Goal: Task Accomplishment & Management: Use online tool/utility

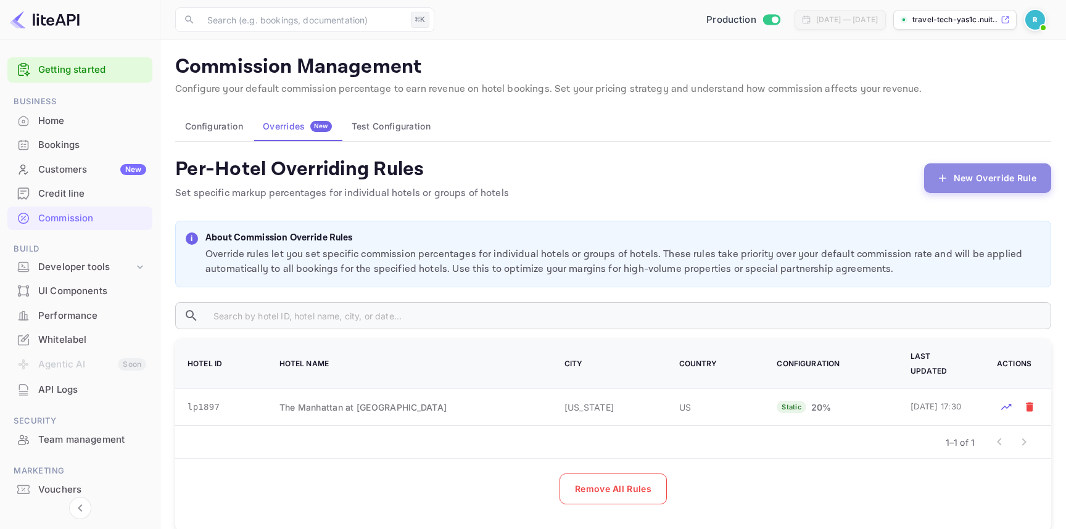
click at [963, 182] on button "New Override Rule" at bounding box center [987, 178] width 127 height 30
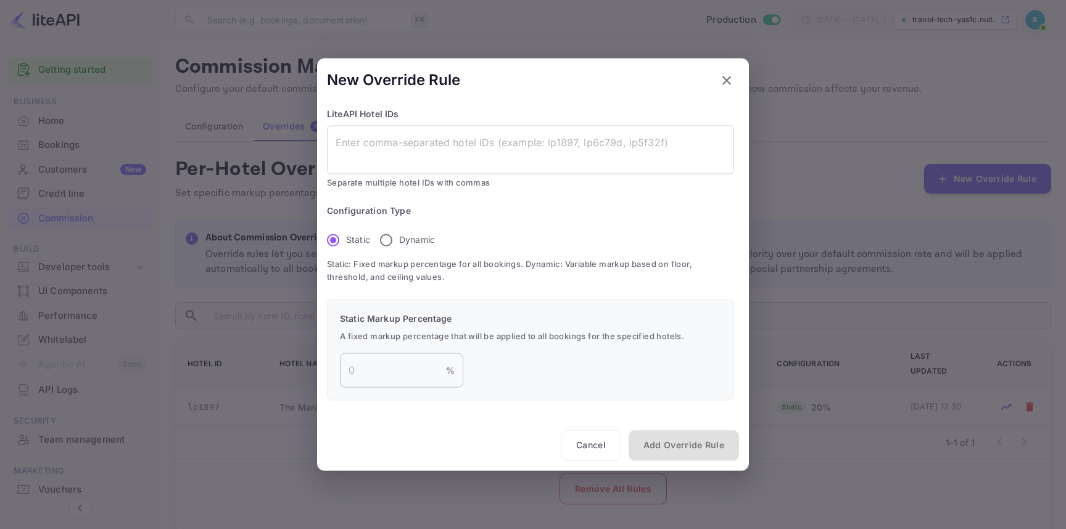
click at [385, 382] on input "number" at bounding box center [393, 370] width 106 height 35
click at [374, 363] on input "number" at bounding box center [393, 370] width 106 height 35
type input "2"
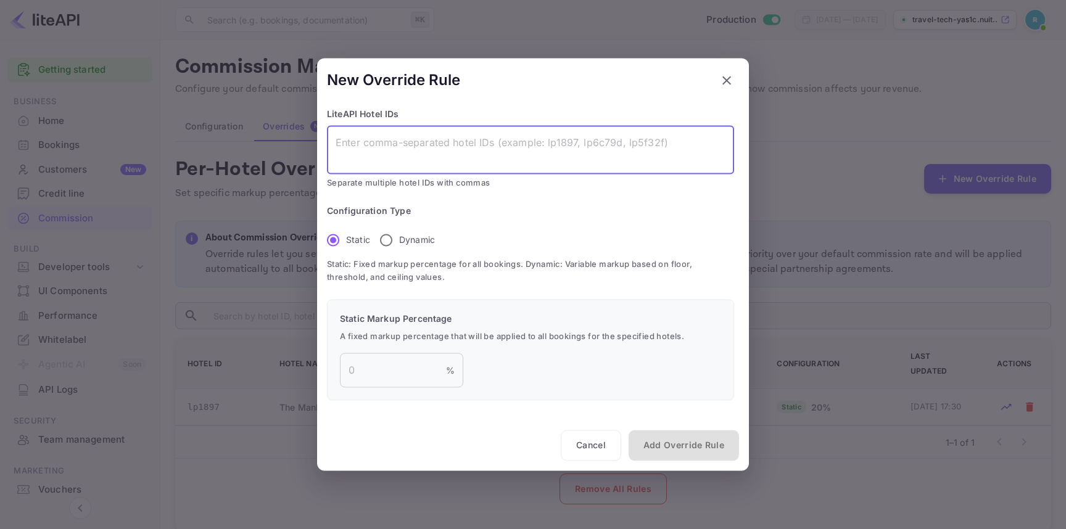
click at [467, 158] on textarea at bounding box center [530, 150] width 390 height 28
paste textarea "lp36ad1, lpdec8b, lp3e3b6, lp20e53, lp6556cb02, lp51696, lp1f5ed, lp2f3fc, lp2a…"
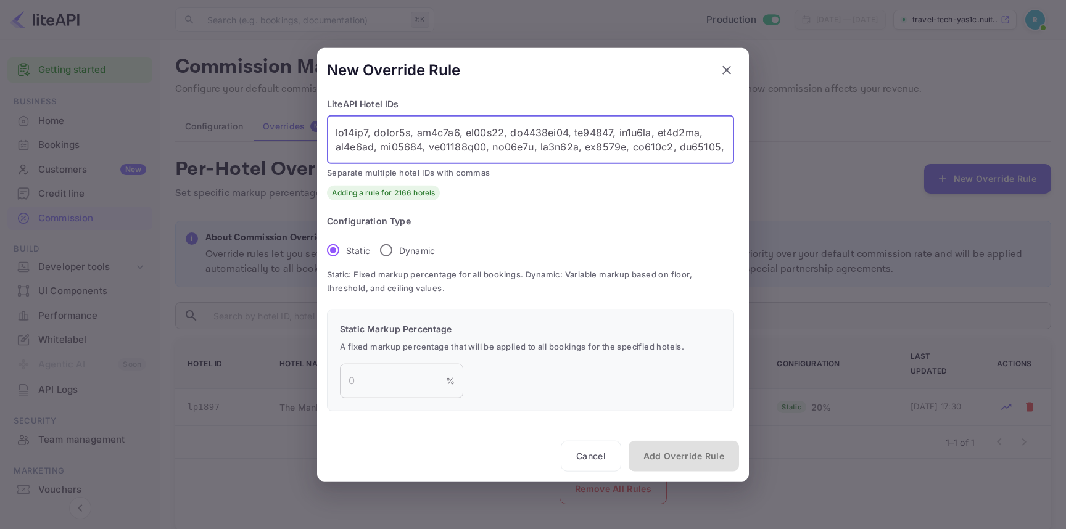
drag, startPoint x: 445, startPoint y: 144, endPoint x: 472, endPoint y: 31, distance: 116.1
click at [472, 31] on div "New Override Rule LiteAPI Hotel IDs x ​ Separate multiple hotel IDs with commas…" at bounding box center [533, 264] width 1066 height 529
type textarea "lp36ad1, lpdec8b, lp3e3b6, lp20e53, lp6556cb02, lp51696, lp1f5ed, lp2f3fc, lp2a…"
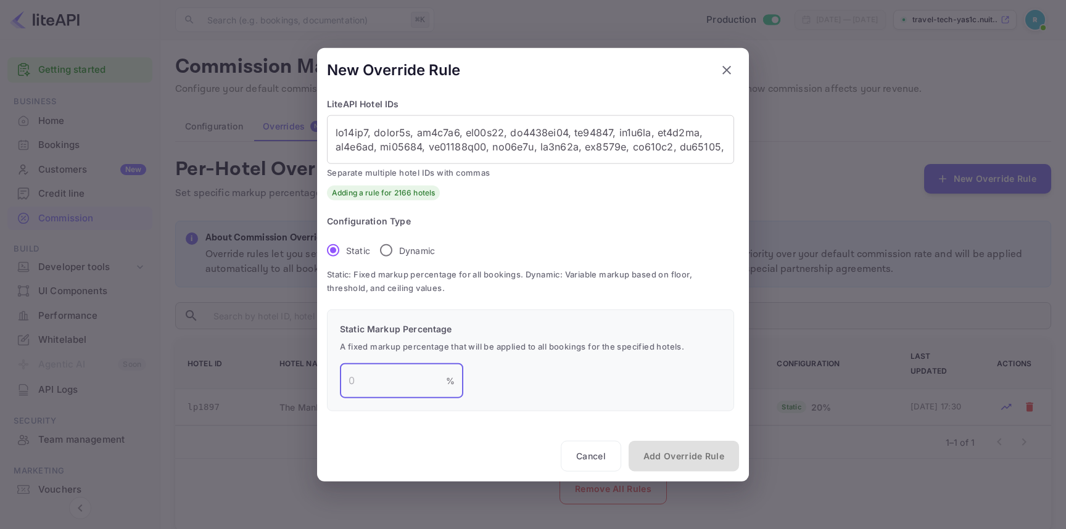
click at [396, 381] on input "number" at bounding box center [393, 380] width 106 height 35
type input "2"
type input "34"
click at [725, 453] on button "Add Override Rule" at bounding box center [683, 455] width 110 height 31
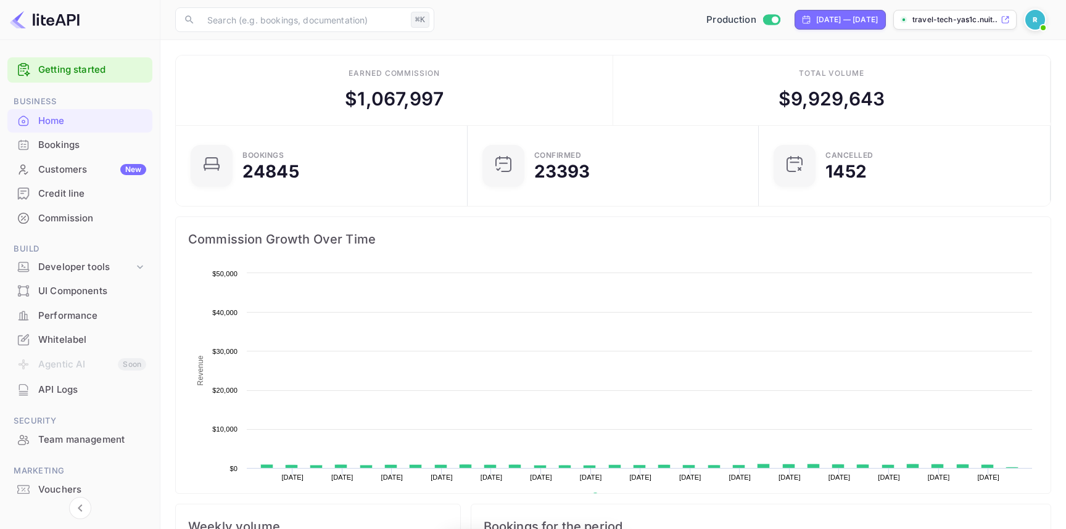
scroll to position [200, 284]
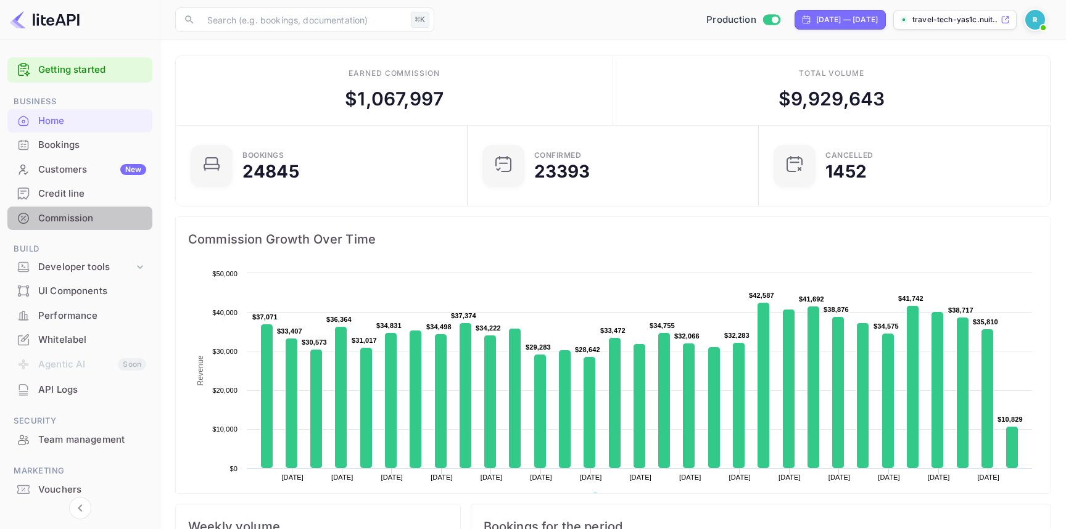
click at [79, 216] on div "Commission" at bounding box center [92, 219] width 108 height 14
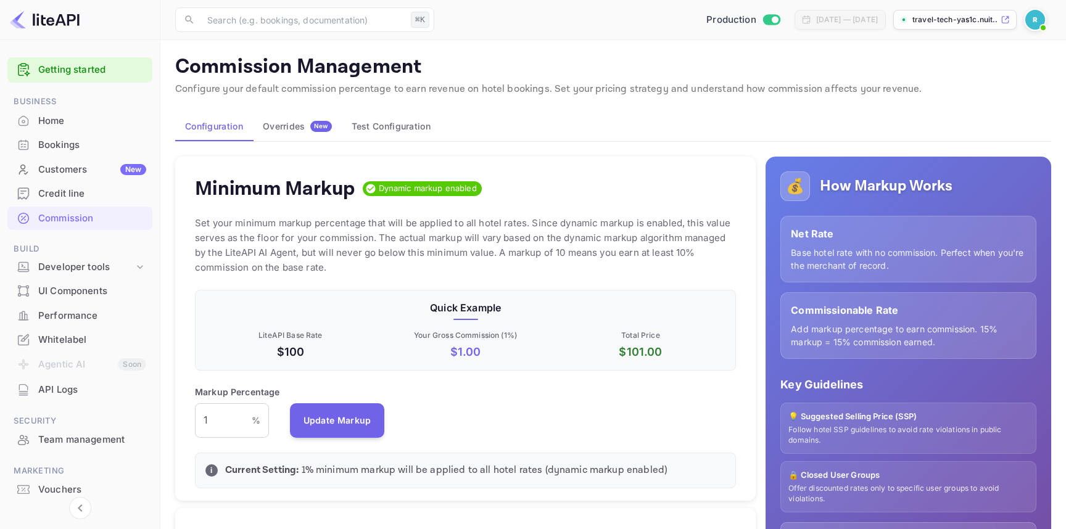
scroll to position [219, 541]
click at [301, 136] on button "Overrides New" at bounding box center [297, 127] width 89 height 30
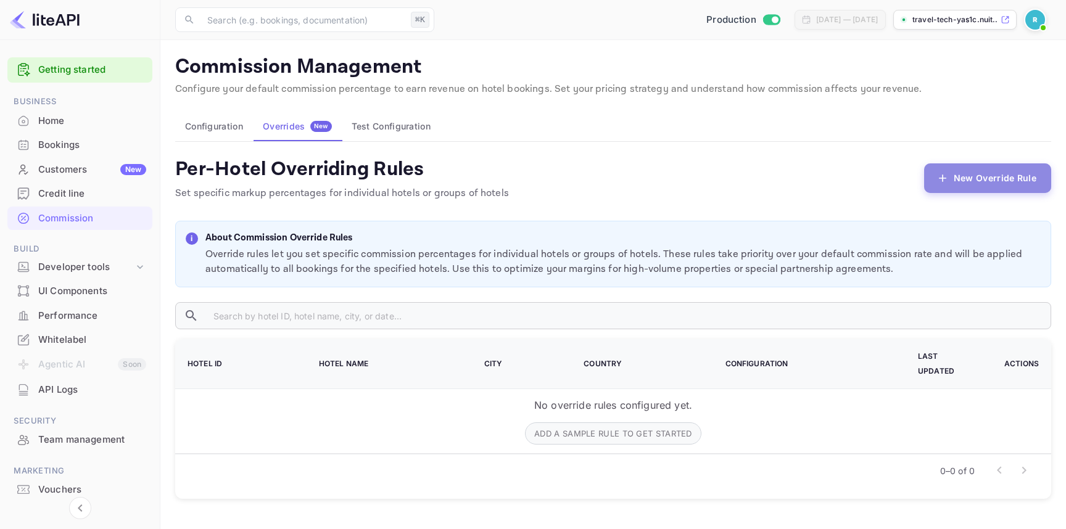
click at [981, 171] on button "New Override Rule" at bounding box center [987, 178] width 127 height 30
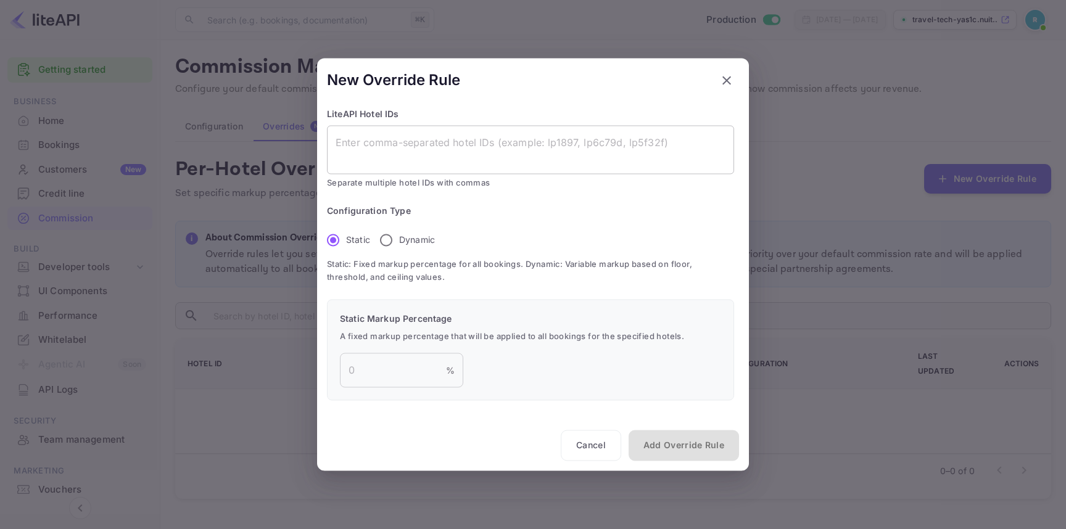
click at [511, 145] on textarea at bounding box center [530, 150] width 390 height 28
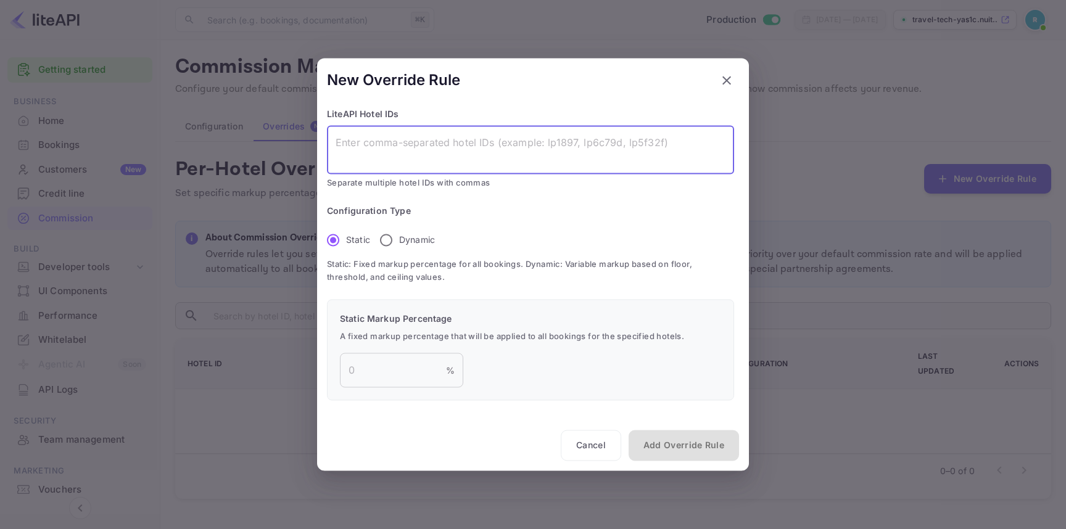
paste textarea "lp36ad1, lpdec8b, lp3e3b6, lp20e53, lp6556cb02, lp51696, lp1f5ed, lp2f3fc, lp2a…"
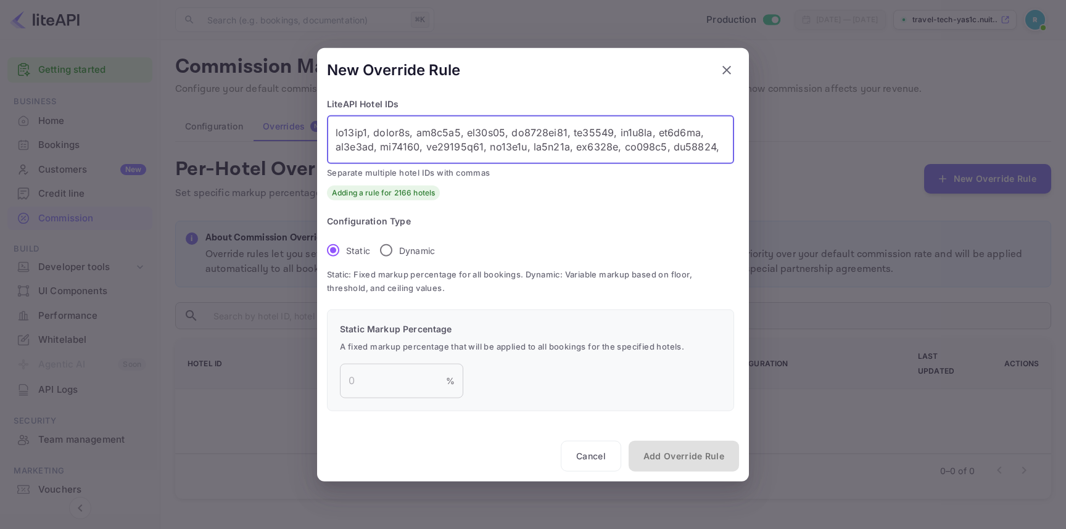
scroll to position [3814, 0]
type textarea "lp36ad1, lpdec8b, lp3e3b6, lp20e53, lp6556cb02, lp51696, lp1f5ed, lp2f3fc, lp2a…"
click at [390, 380] on input "number" at bounding box center [393, 380] width 106 height 35
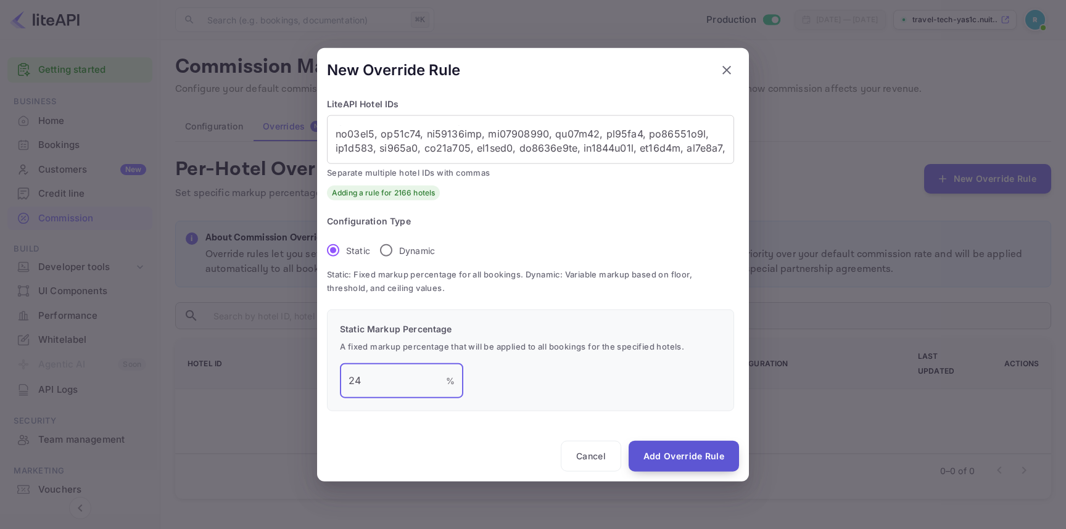
type input "2"
type input "34"
click at [702, 469] on button "Add Override Rule" at bounding box center [683, 455] width 110 height 31
click at [402, 152] on textarea at bounding box center [530, 139] width 390 height 28
click at [665, 455] on button "Add Override Rule" at bounding box center [683, 455] width 110 height 31
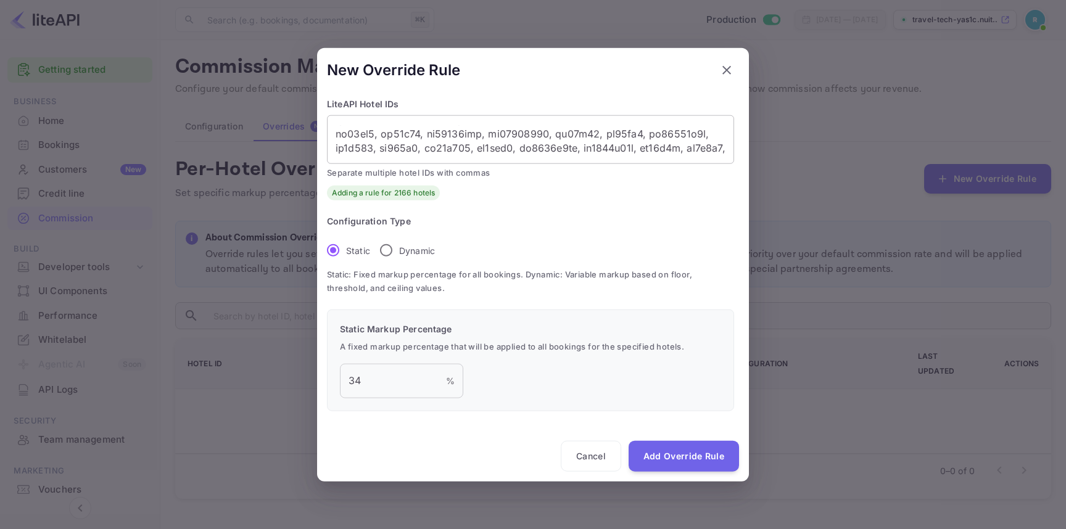
click at [478, 141] on textarea at bounding box center [530, 139] width 390 height 28
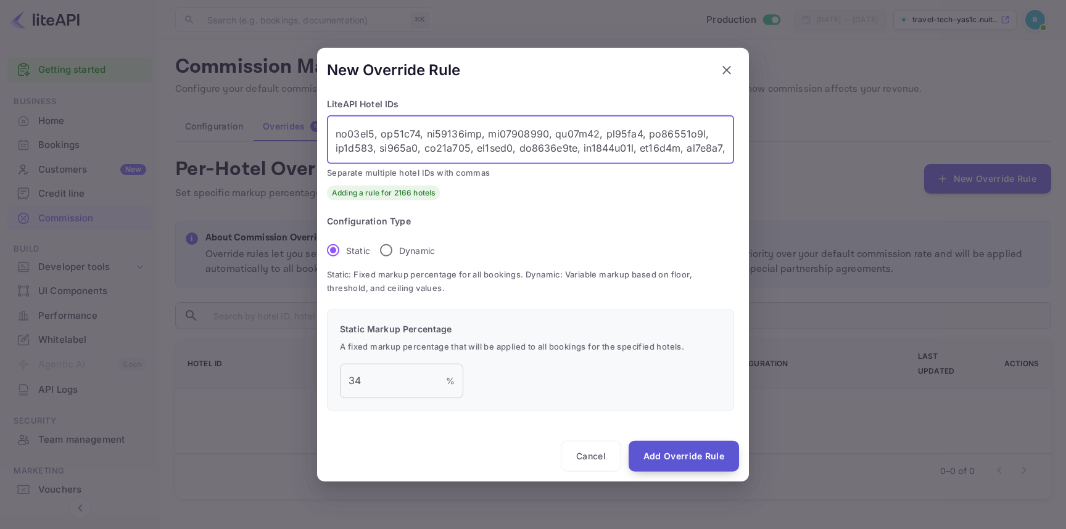
click at [665, 457] on button "Add Override Rule" at bounding box center [683, 455] width 110 height 31
click at [692, 451] on button "Add Override Rule" at bounding box center [683, 455] width 110 height 31
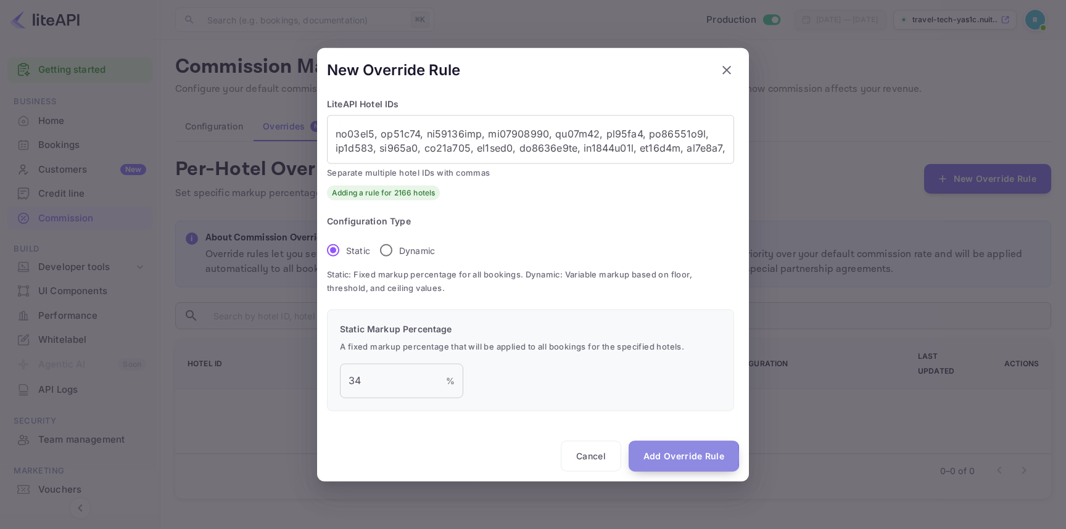
click at [646, 456] on button "Add Override Rule" at bounding box center [683, 455] width 110 height 31
click at [496, 152] on textarea at bounding box center [530, 139] width 390 height 28
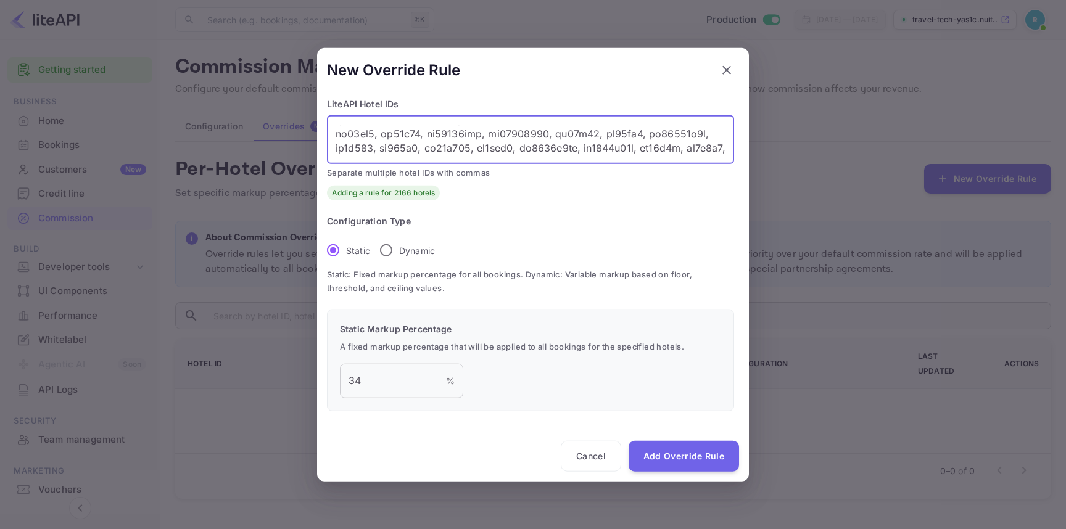
click at [618, 139] on textarea at bounding box center [530, 139] width 390 height 28
paste textarea "24b73, lp30005, lp655843ea, lp9f470, lp633fa, lpafc1f, lp348cc, lp40631, lp1d68…"
type textarea "lp36ad1, lpdec8b, lp3e3b6, lp20e53, lp6556cb02, lp51696, lp1f5ed, lp2f3fc, lp2a…"
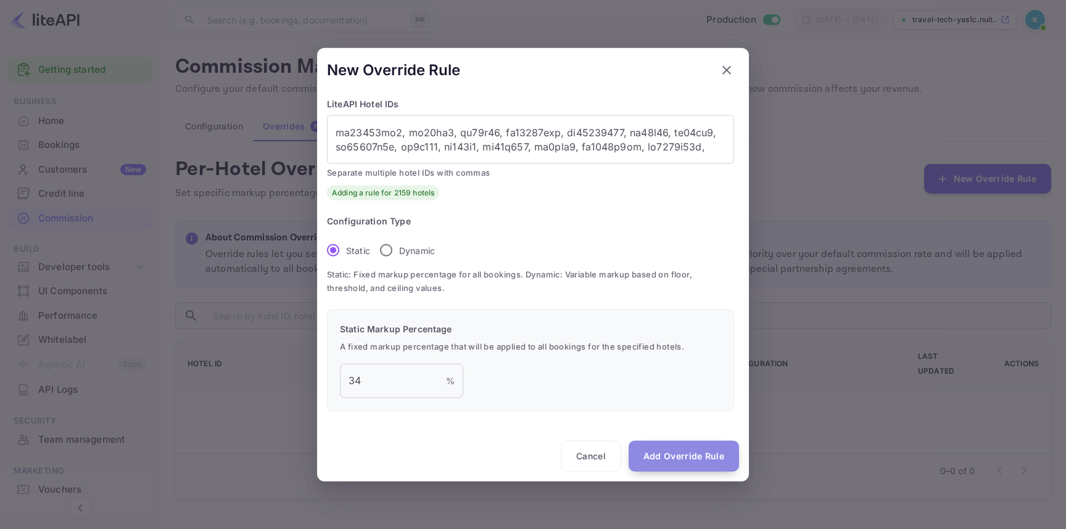
click at [661, 454] on button "Add Override Rule" at bounding box center [683, 455] width 110 height 31
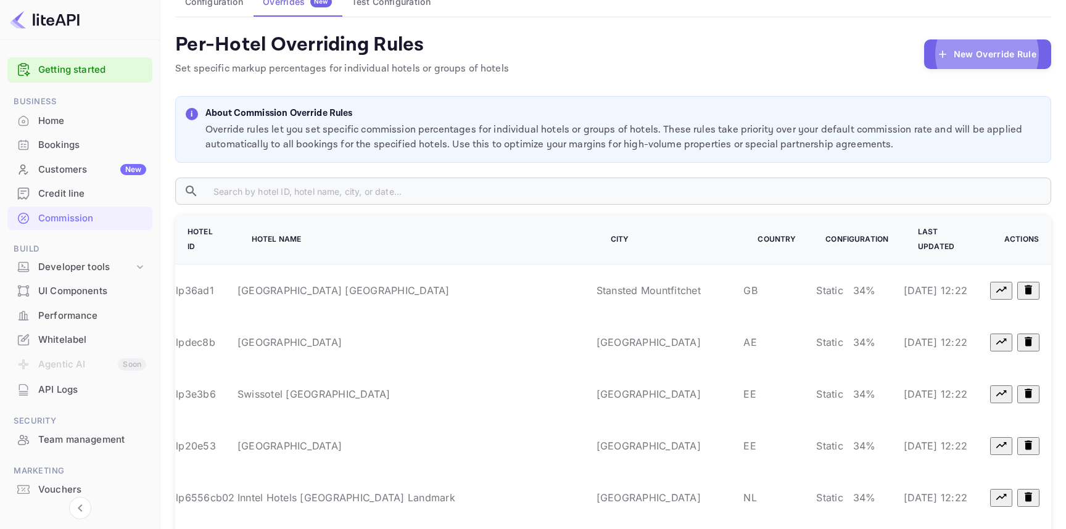
scroll to position [0, 0]
